Goal: Task Accomplishment & Management: Use online tool/utility

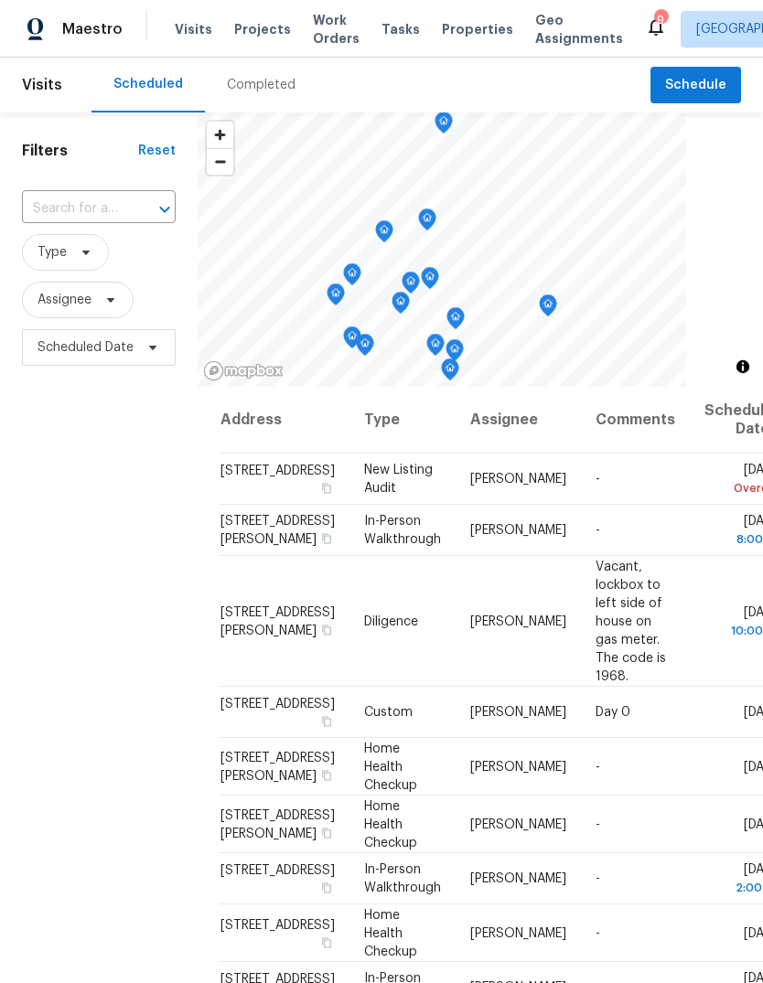
click at [387, 29] on span "Tasks" at bounding box center [400, 29] width 38 height 13
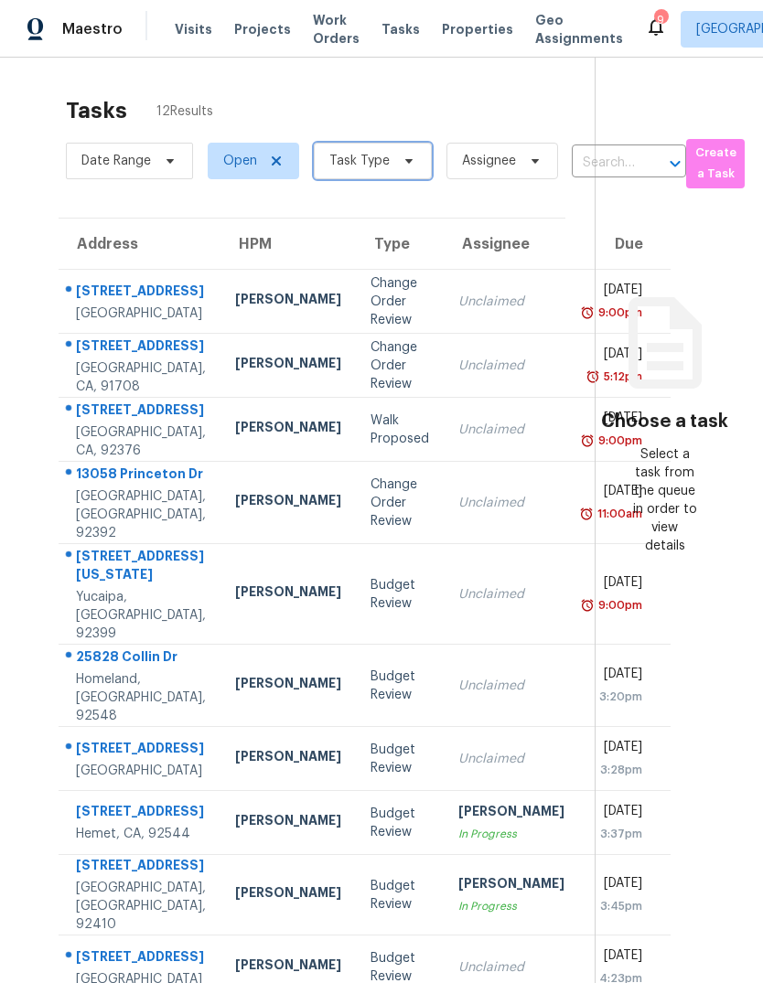
click at [390, 160] on span "Task Type" at bounding box center [373, 161] width 118 height 37
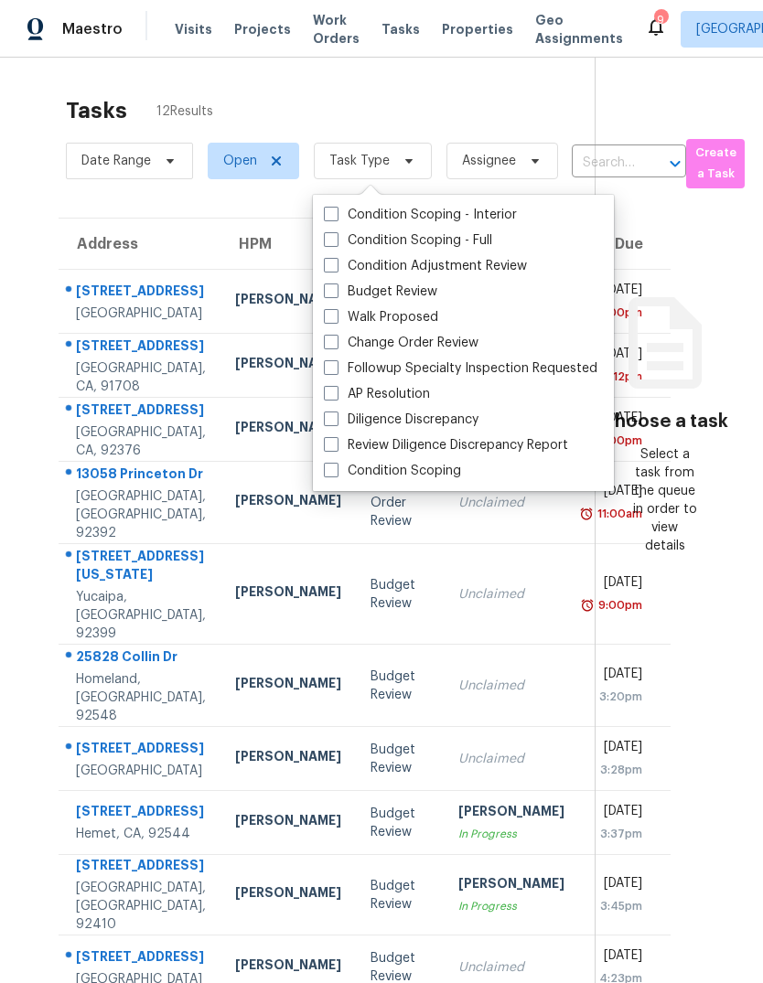
click at [335, 287] on span at bounding box center [331, 290] width 15 height 15
click at [335, 287] on input "Budget Review" at bounding box center [330, 289] width 12 height 12
checkbox input "true"
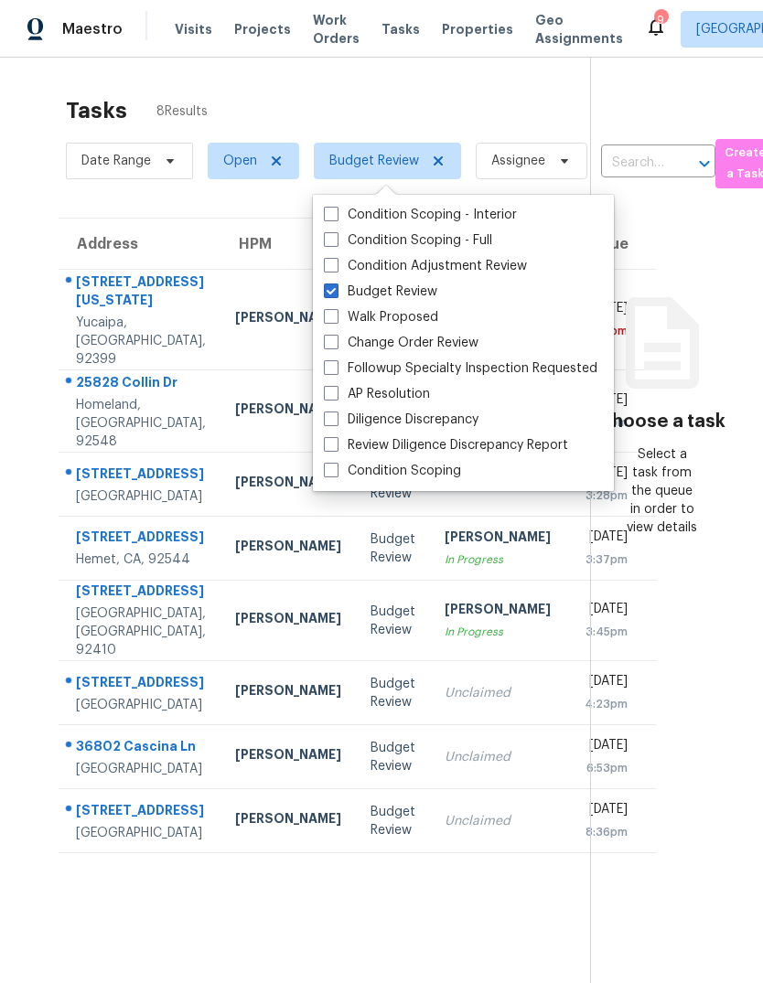
click at [283, 104] on div "Tasks 8 Results" at bounding box center [328, 111] width 524 height 48
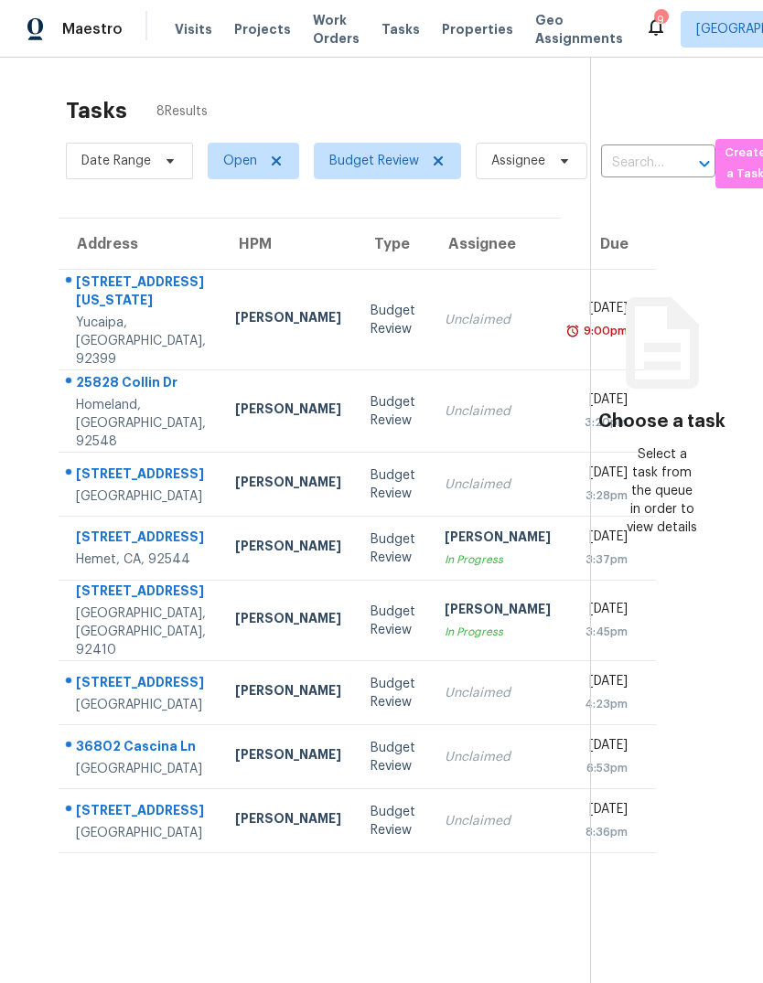
click at [184, 315] on td "32376 Kentucky St Yucaipa, CA, 92399" at bounding box center [140, 320] width 162 height 101
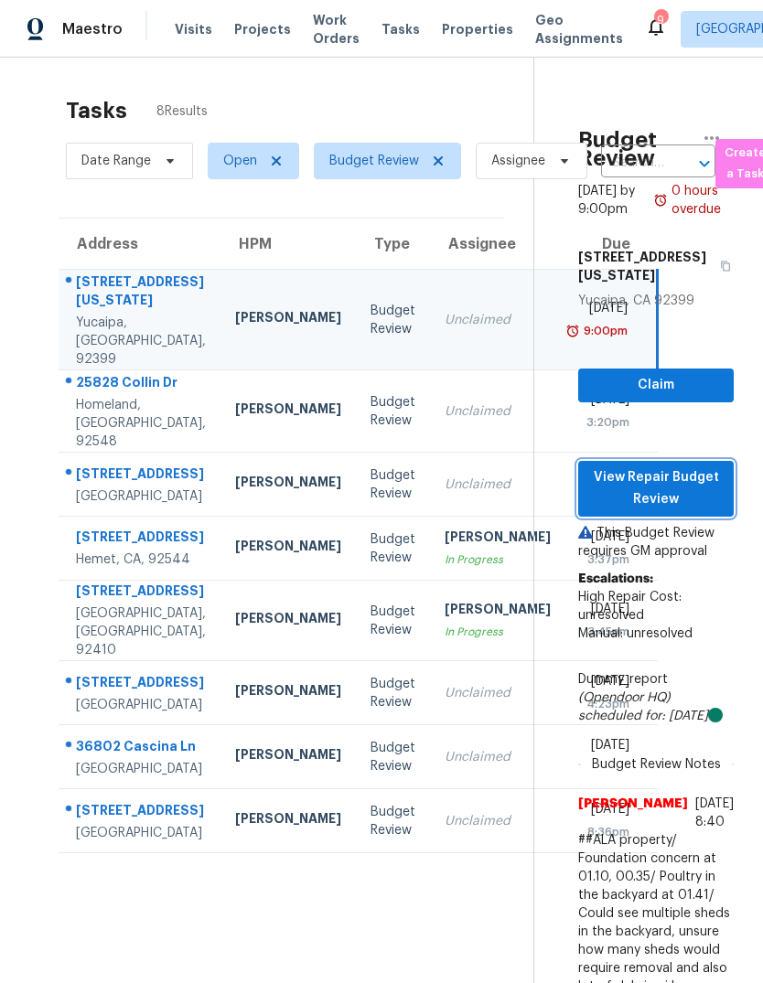
click at [707, 508] on span "View Repair Budget Review" at bounding box center [656, 488] width 126 height 45
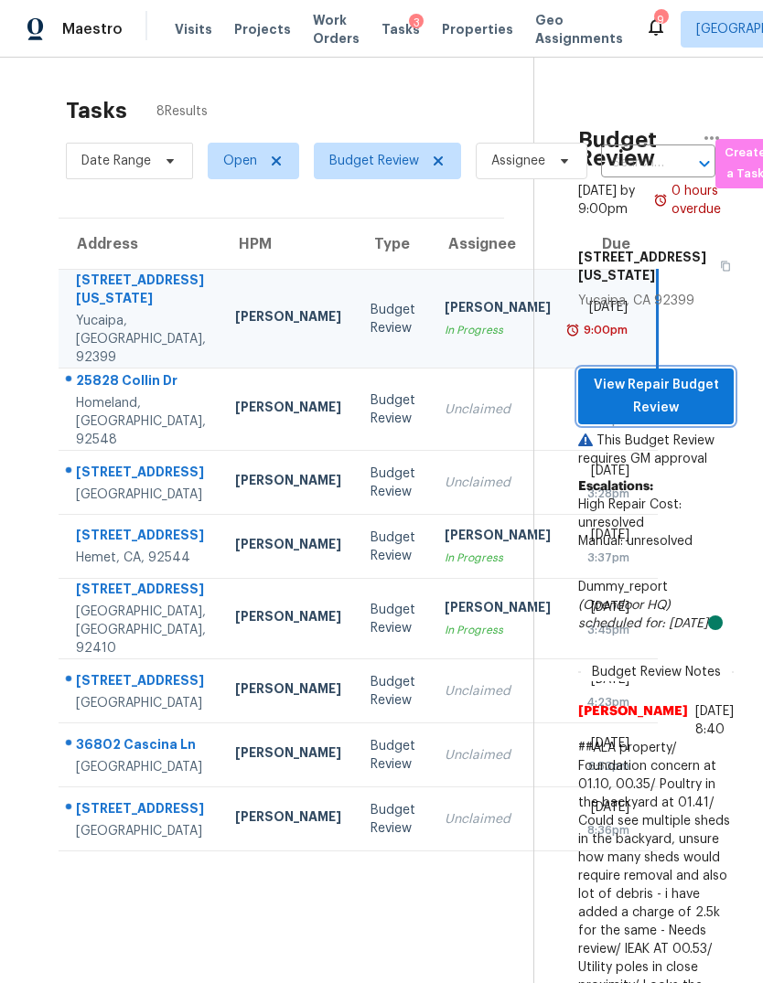
click at [683, 405] on span "View Repair Budget Review" at bounding box center [656, 396] width 126 height 45
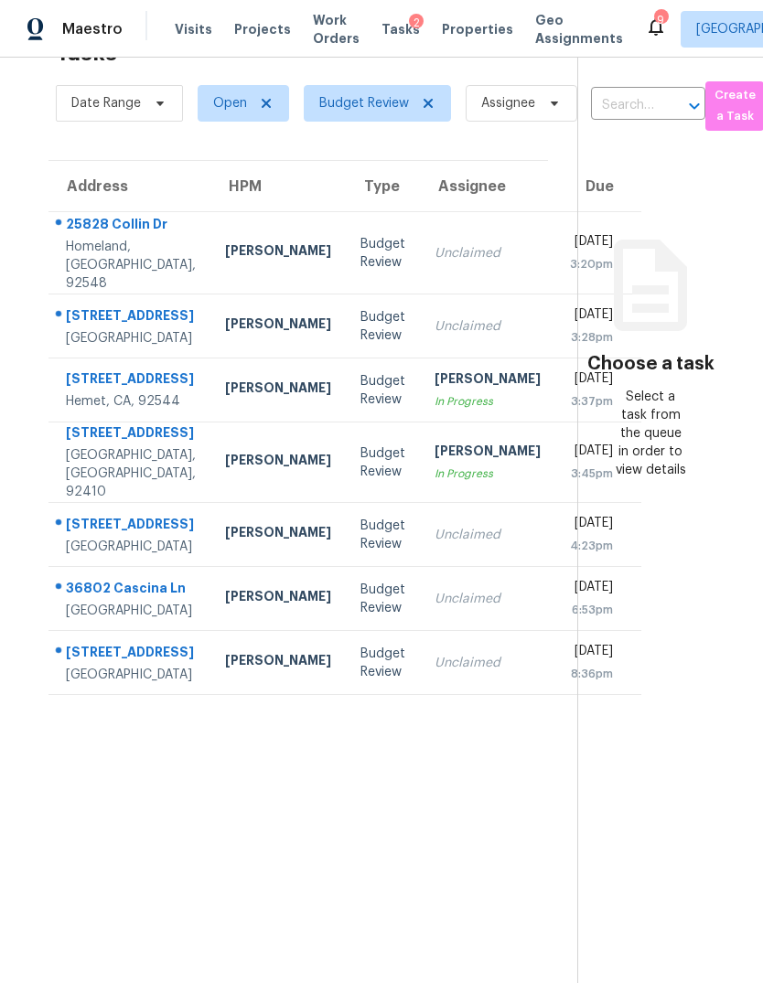
scroll to position [58, 10]
click at [225, 401] on div "Joshua Peterson" at bounding box center [278, 390] width 106 height 23
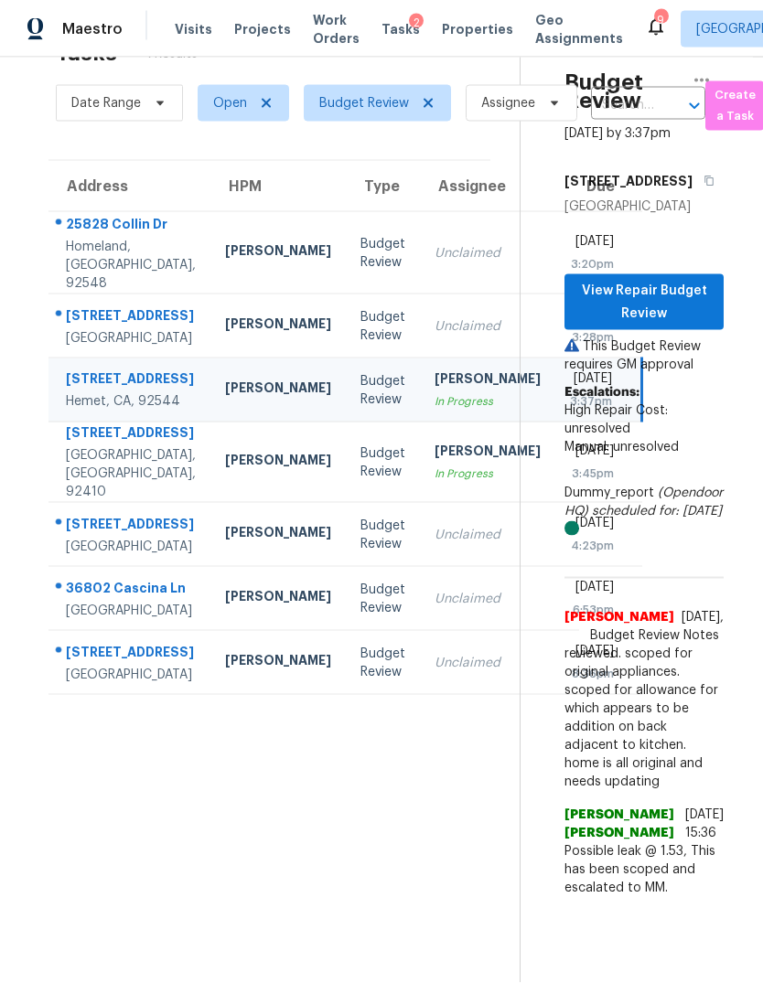
scroll to position [69, 0]
click at [689, 280] on span "View Repair Budget Review" at bounding box center [644, 302] width 130 height 45
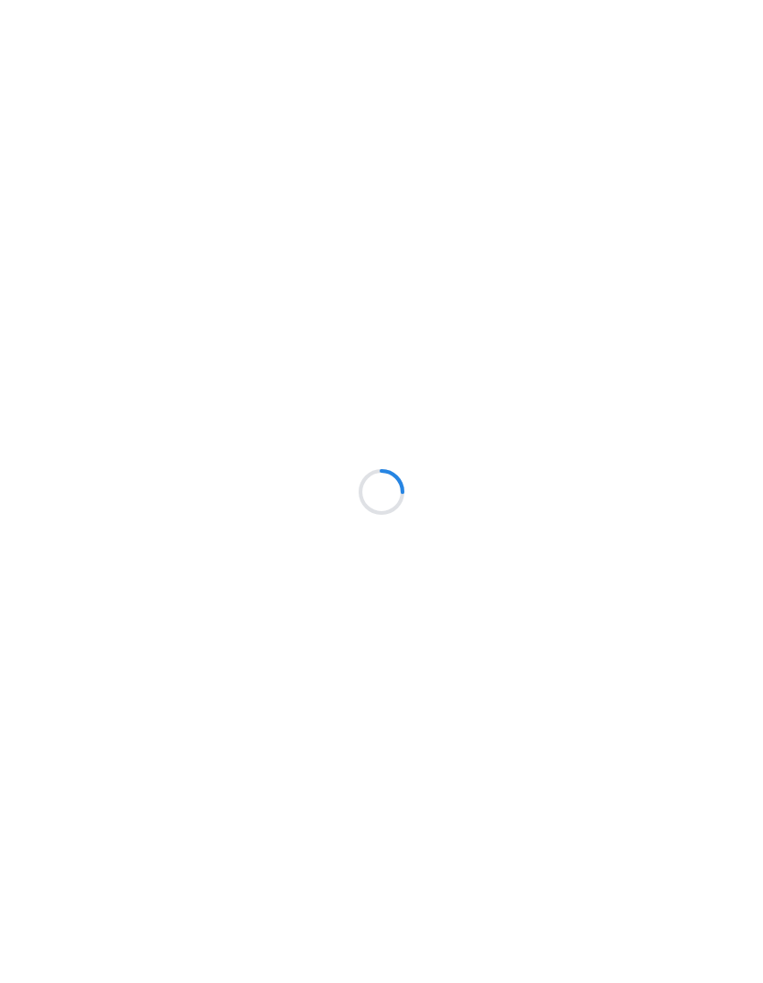
scroll to position [69, 0]
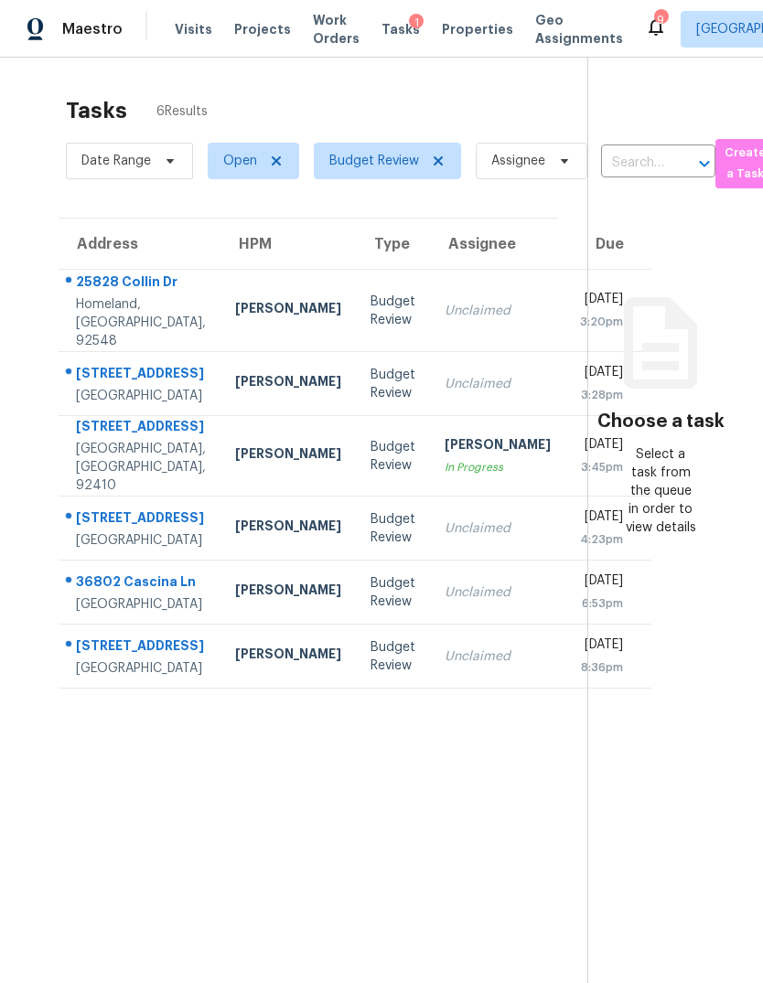
click at [151, 295] on div "Homeland, [GEOGRAPHIC_DATA], 92548" at bounding box center [141, 322] width 130 height 55
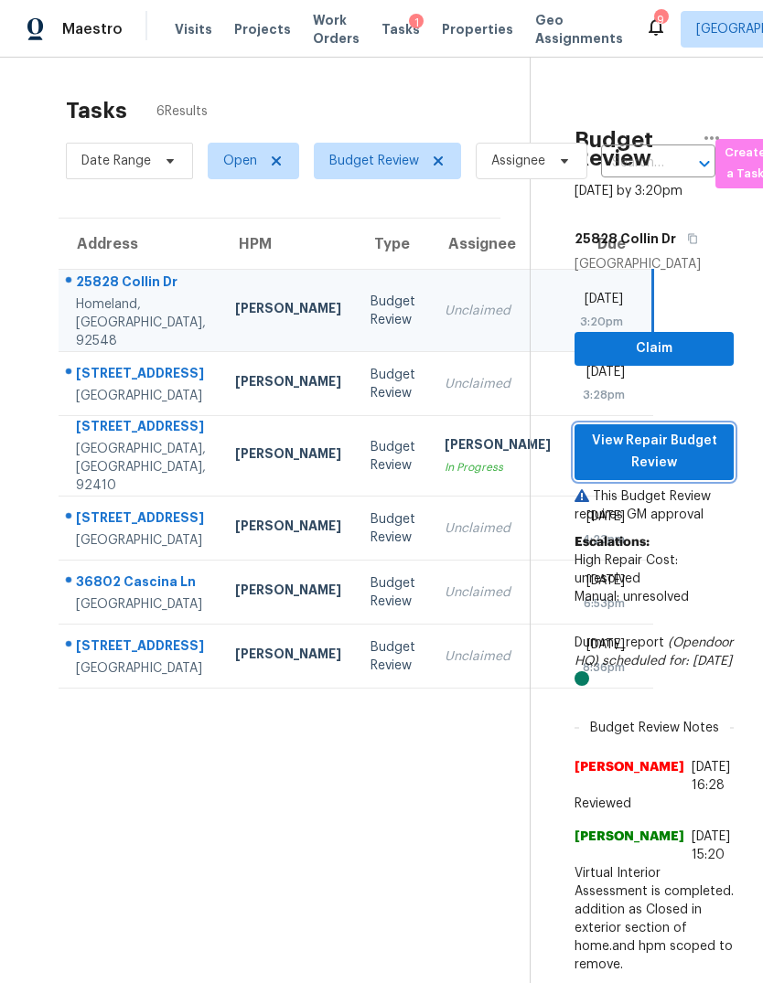
click at [688, 430] on span "View Repair Budget Review" at bounding box center [654, 452] width 130 height 45
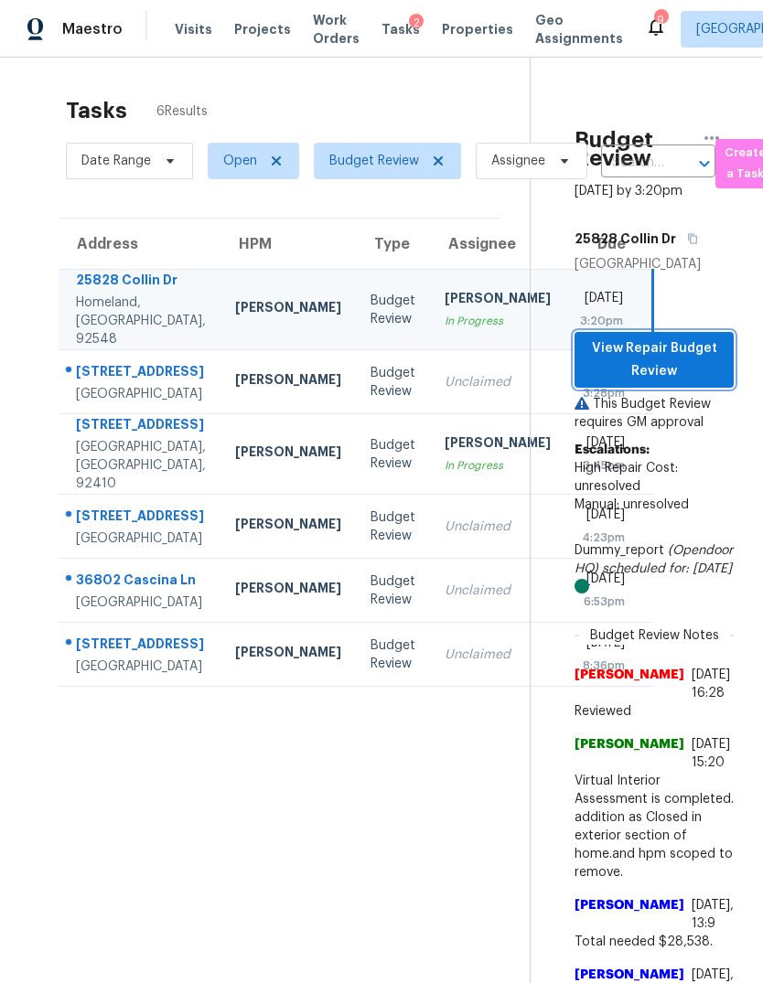
click at [675, 337] on span "View Repair Budget Review" at bounding box center [654, 359] width 130 height 45
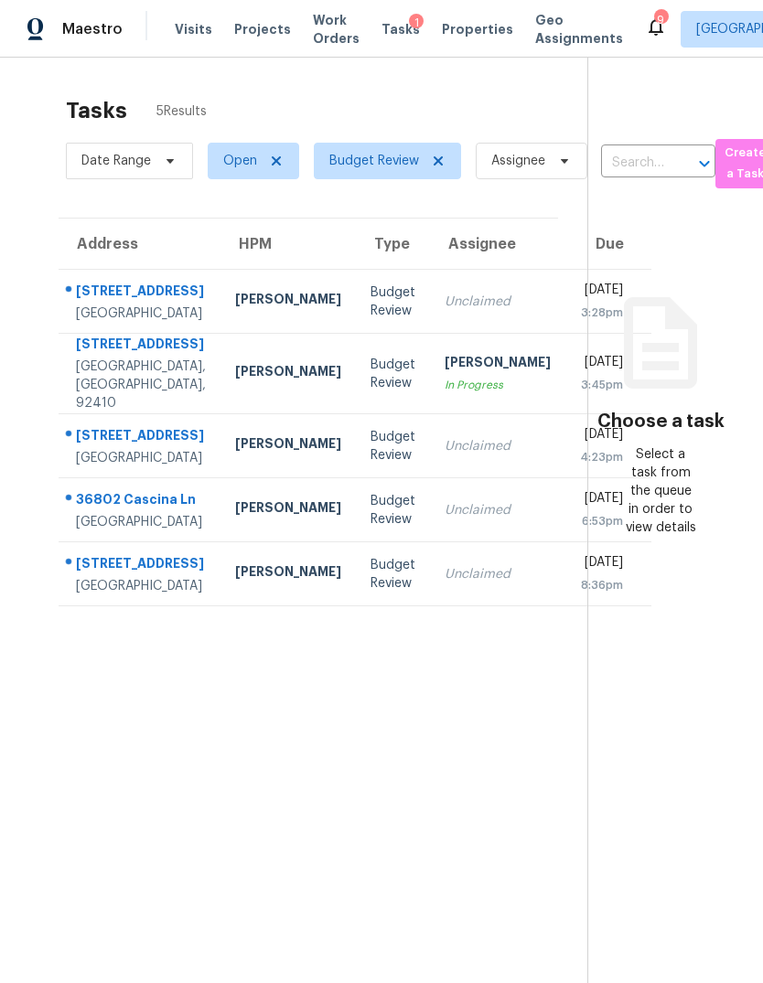
click at [220, 414] on td "[PERSON_NAME]" at bounding box center [287, 374] width 135 height 80
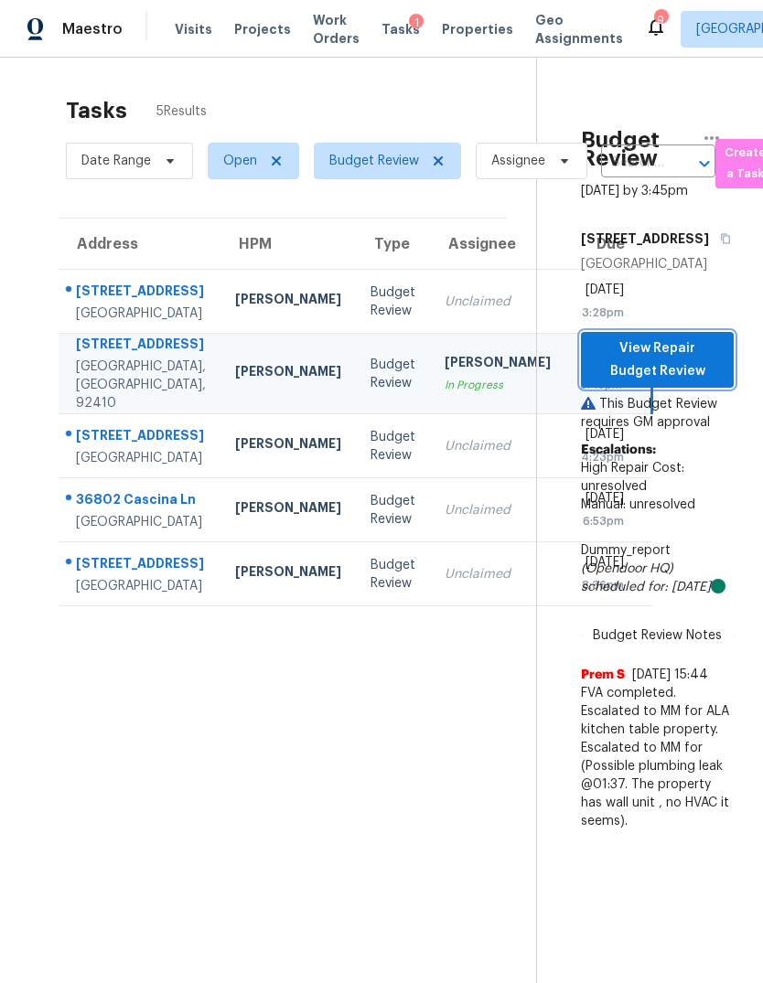
click at [684, 382] on span "View Repair Budget Review" at bounding box center [656, 359] width 123 height 45
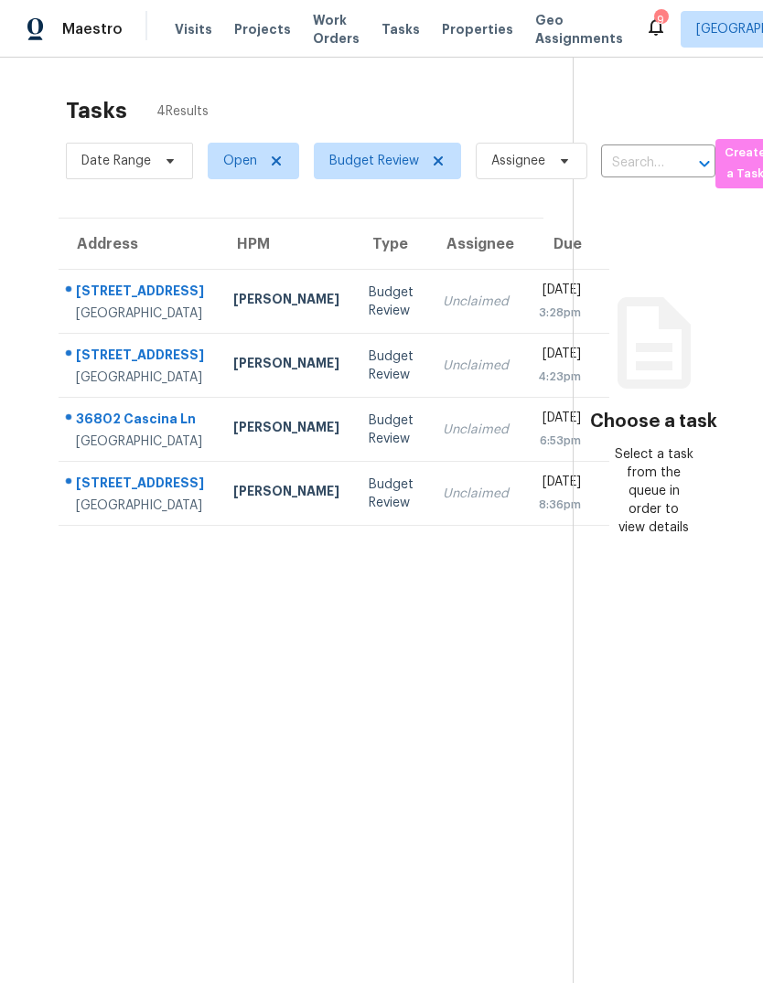
click at [268, 327] on td "[PERSON_NAME]" at bounding box center [286, 302] width 135 height 64
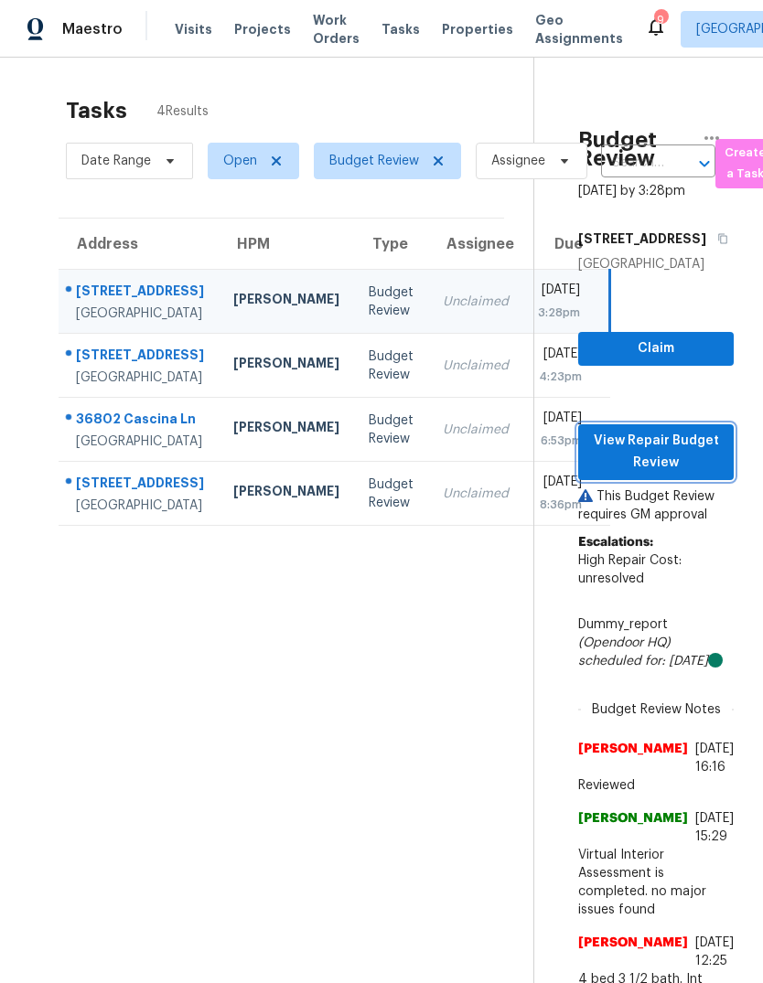
click at [702, 475] on span "View Repair Budget Review" at bounding box center [656, 452] width 126 height 45
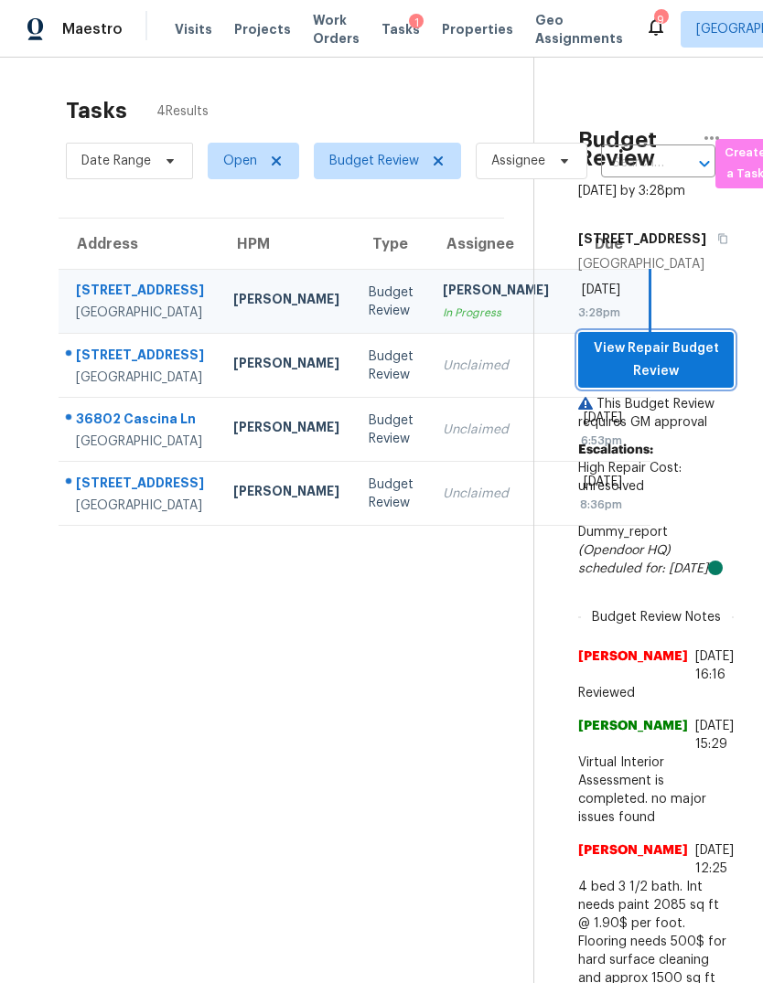
click at [710, 382] on span "View Repair Budget Review" at bounding box center [656, 359] width 126 height 45
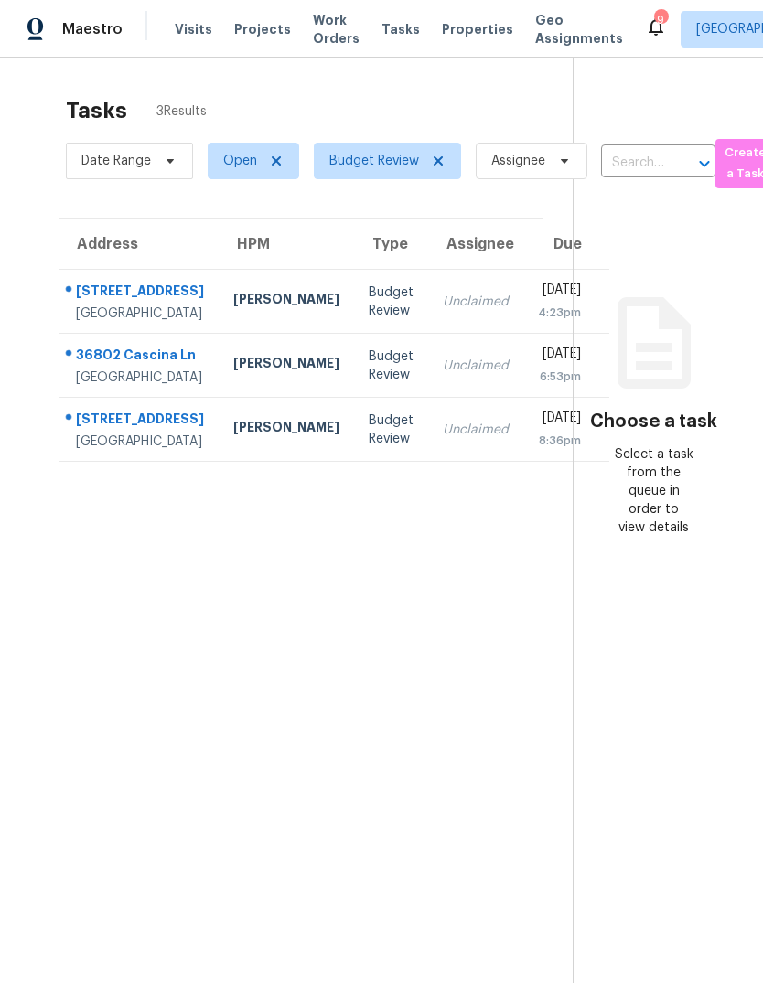
click at [177, 316] on td "313 N Dearborn St Redlands, CA, 92374" at bounding box center [139, 302] width 160 height 64
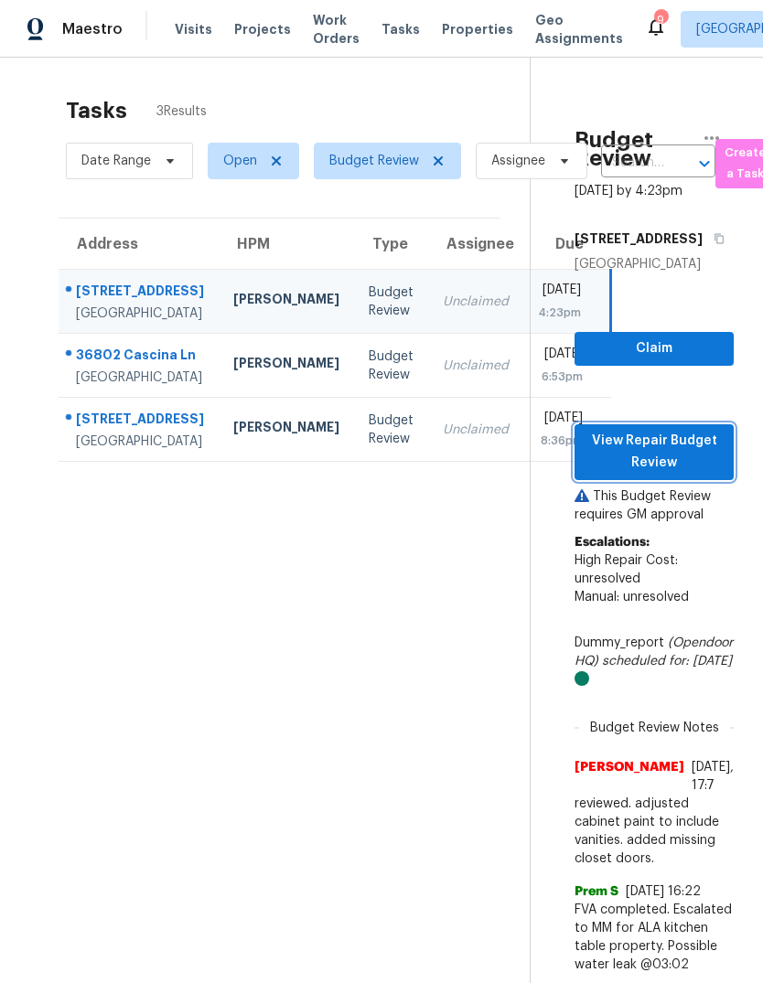
click at [700, 475] on span "View Repair Budget Review" at bounding box center [654, 452] width 130 height 45
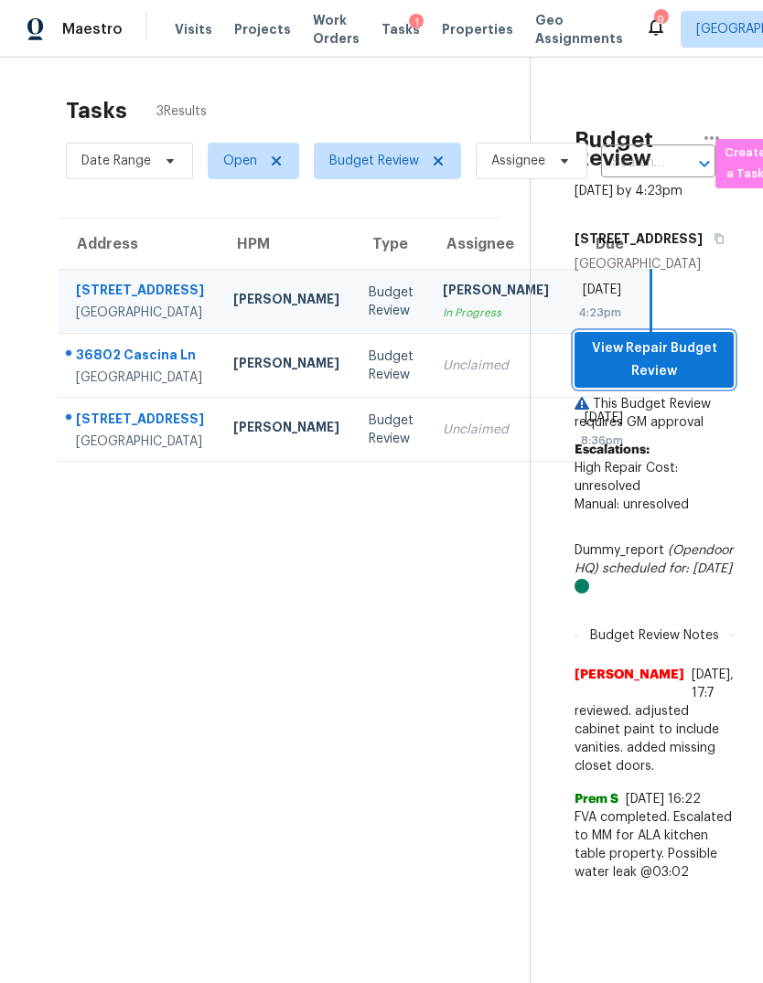
click at [690, 382] on span "View Repair Budget Review" at bounding box center [654, 359] width 130 height 45
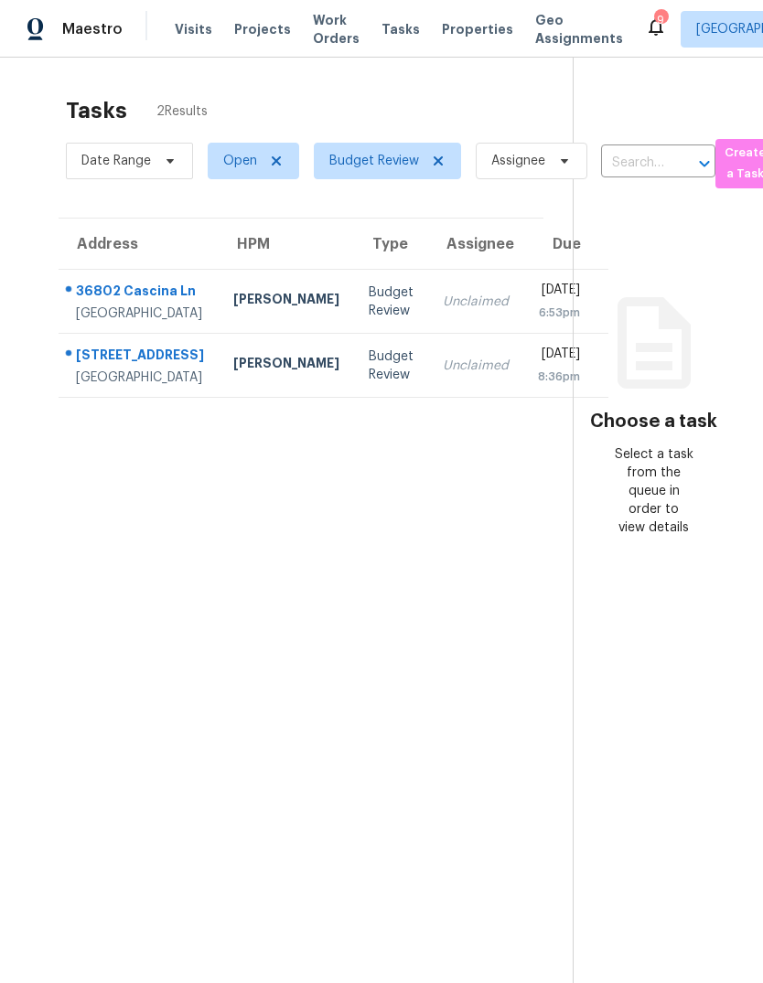
click at [158, 304] on div "36802 Cascina Ln" at bounding box center [140, 293] width 128 height 23
